Goal: Check status: Check status

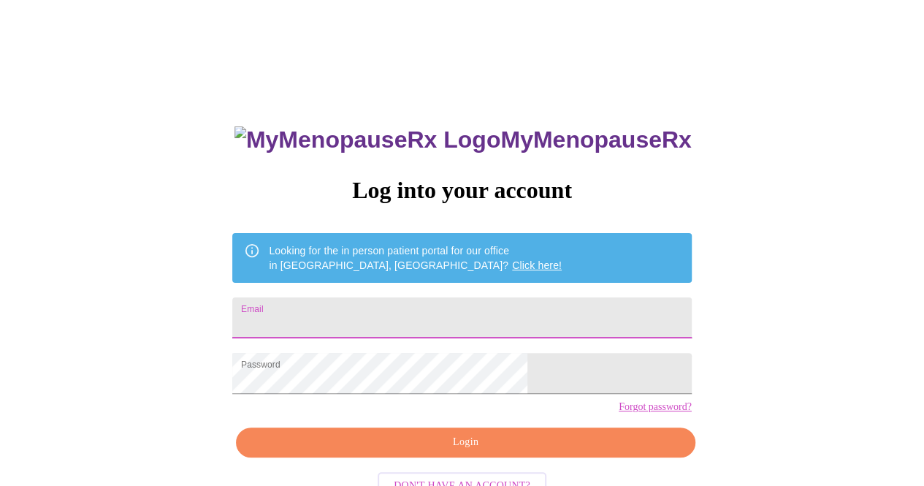
click at [429, 311] on input "Email" at bounding box center [461, 317] width 459 height 41
type input "[EMAIL_ADDRESS][DOMAIN_NAME]"
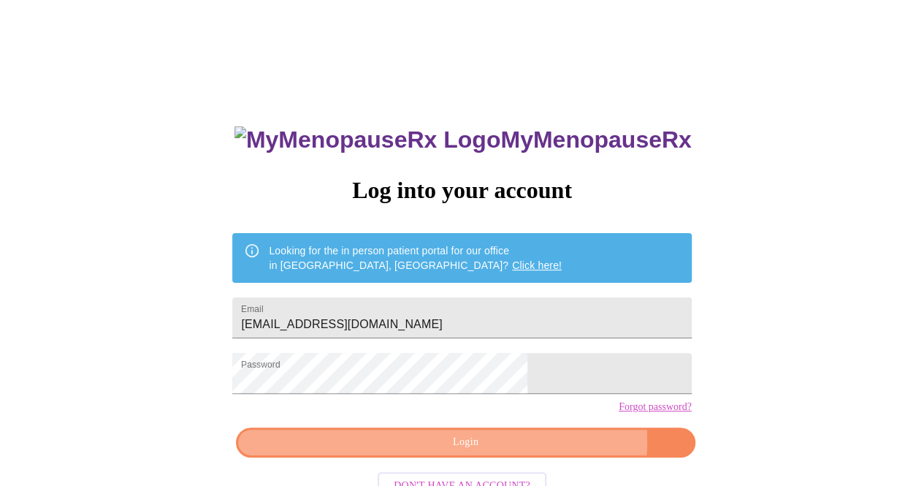
click at [524, 451] on span "Login" at bounding box center [465, 442] width 425 height 18
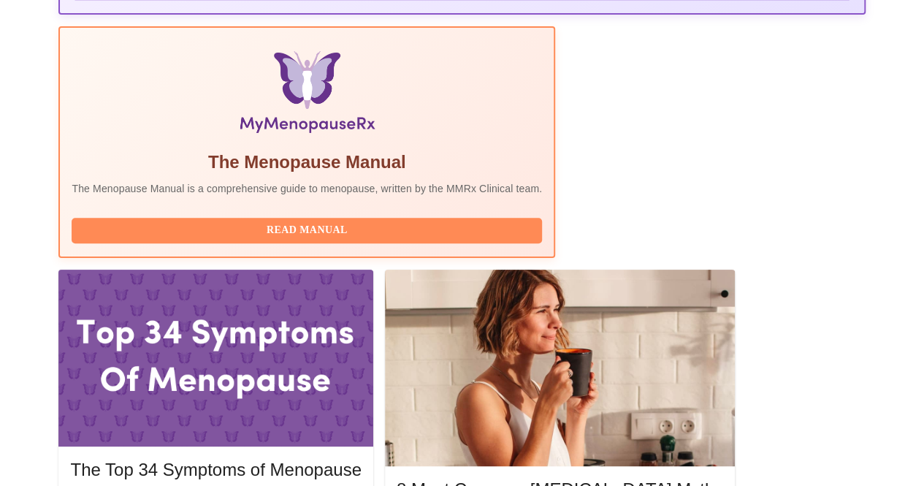
scroll to position [497, 0]
